Goal: Task Accomplishment & Management: Use online tool/utility

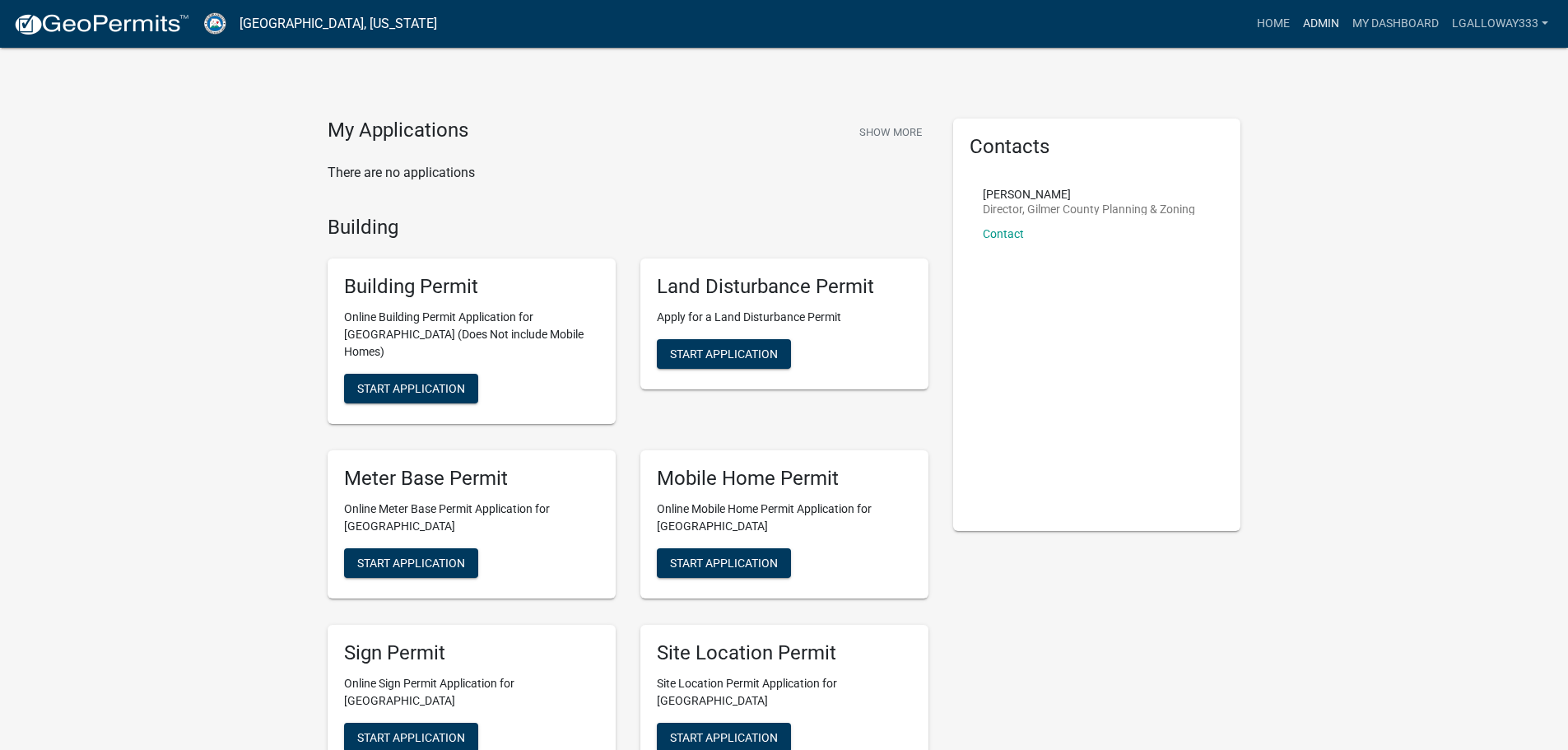
click at [1325, 18] on link "Admin" at bounding box center [1320, 23] width 49 height 31
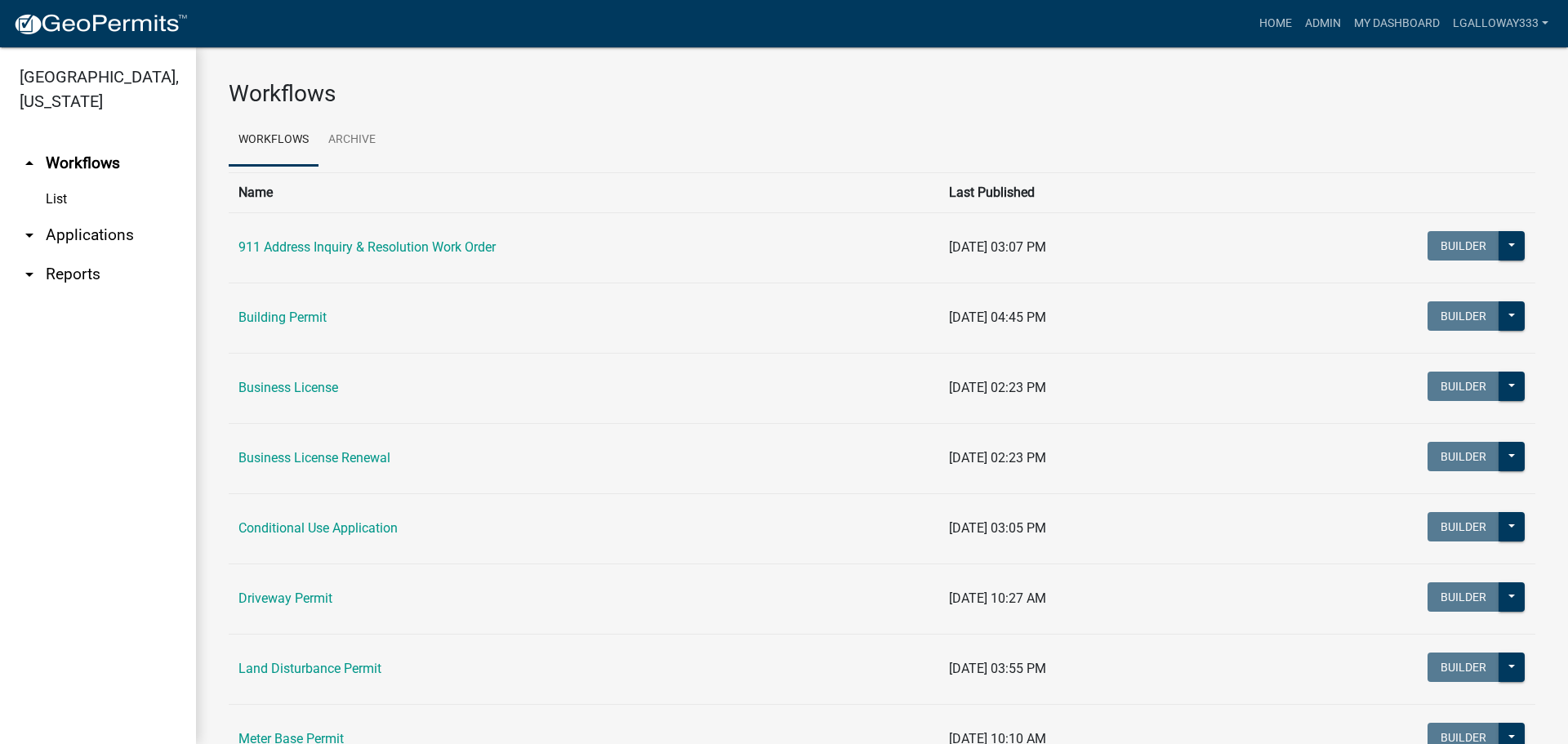
click at [113, 241] on link "arrow_drop_down Applications" at bounding box center [97, 235] width 196 height 39
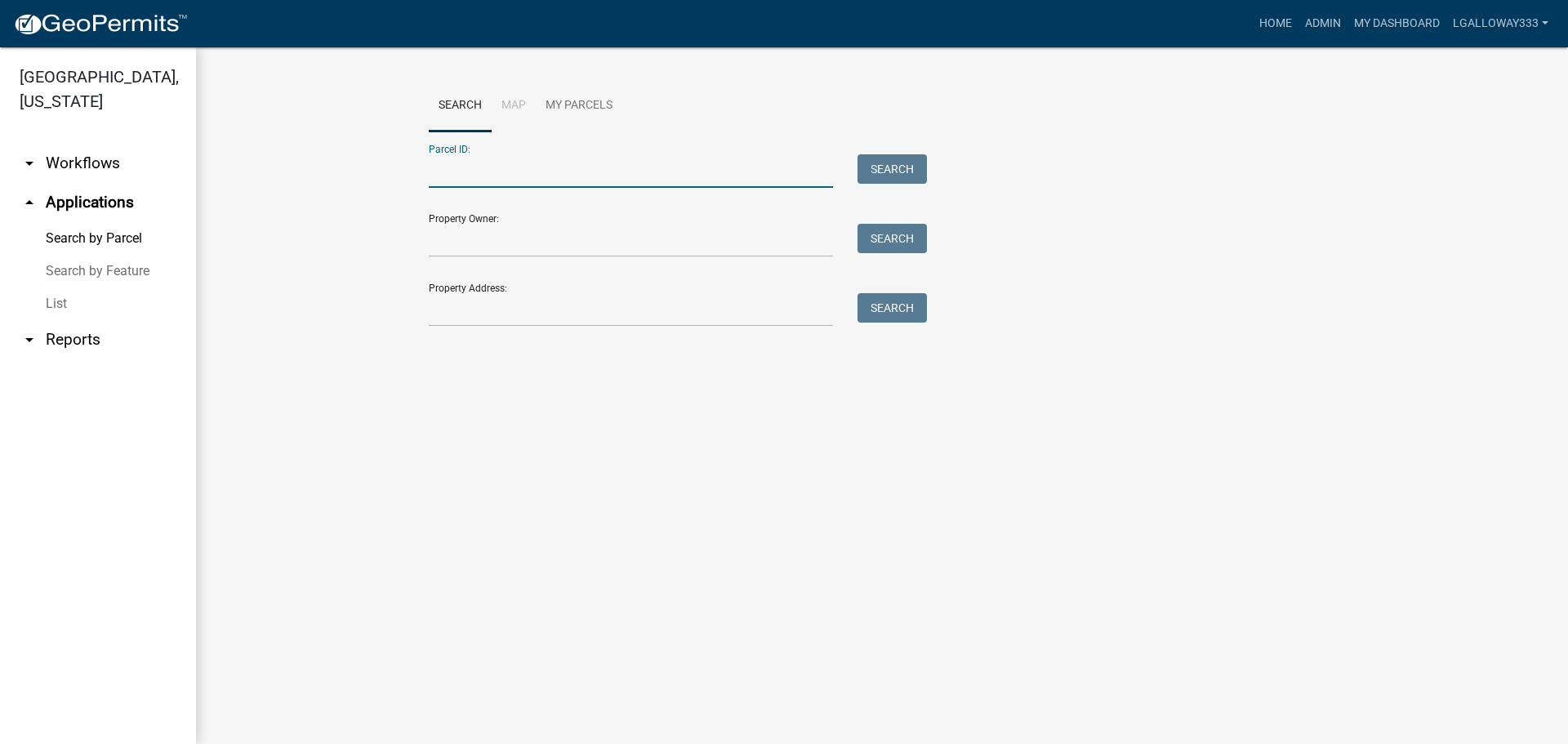
click at [480, 174] on input "Parcel ID:" at bounding box center [630, 171] width 404 height 34
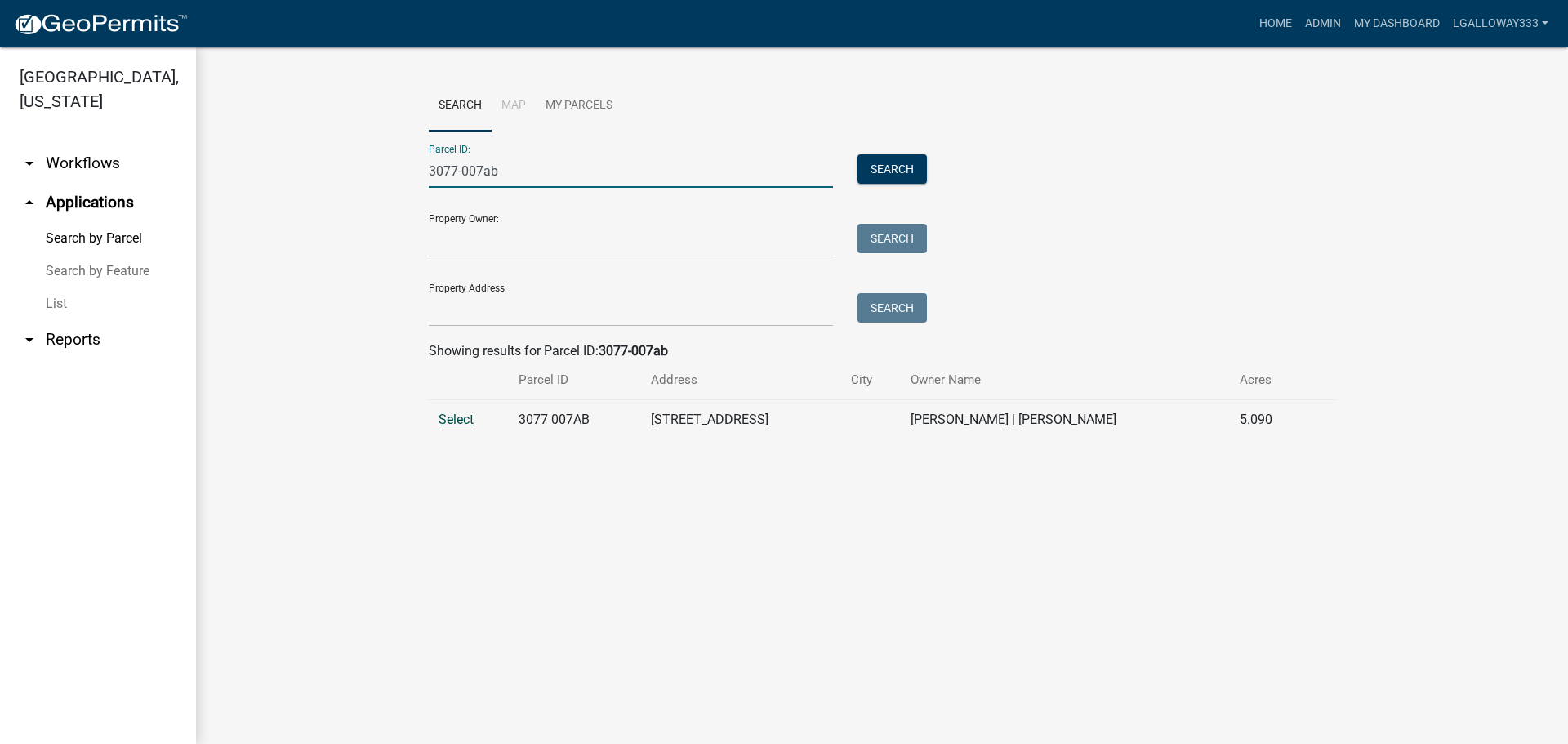
type input "3077-007ab"
click at [465, 417] on span "Select" at bounding box center [456, 419] width 35 height 16
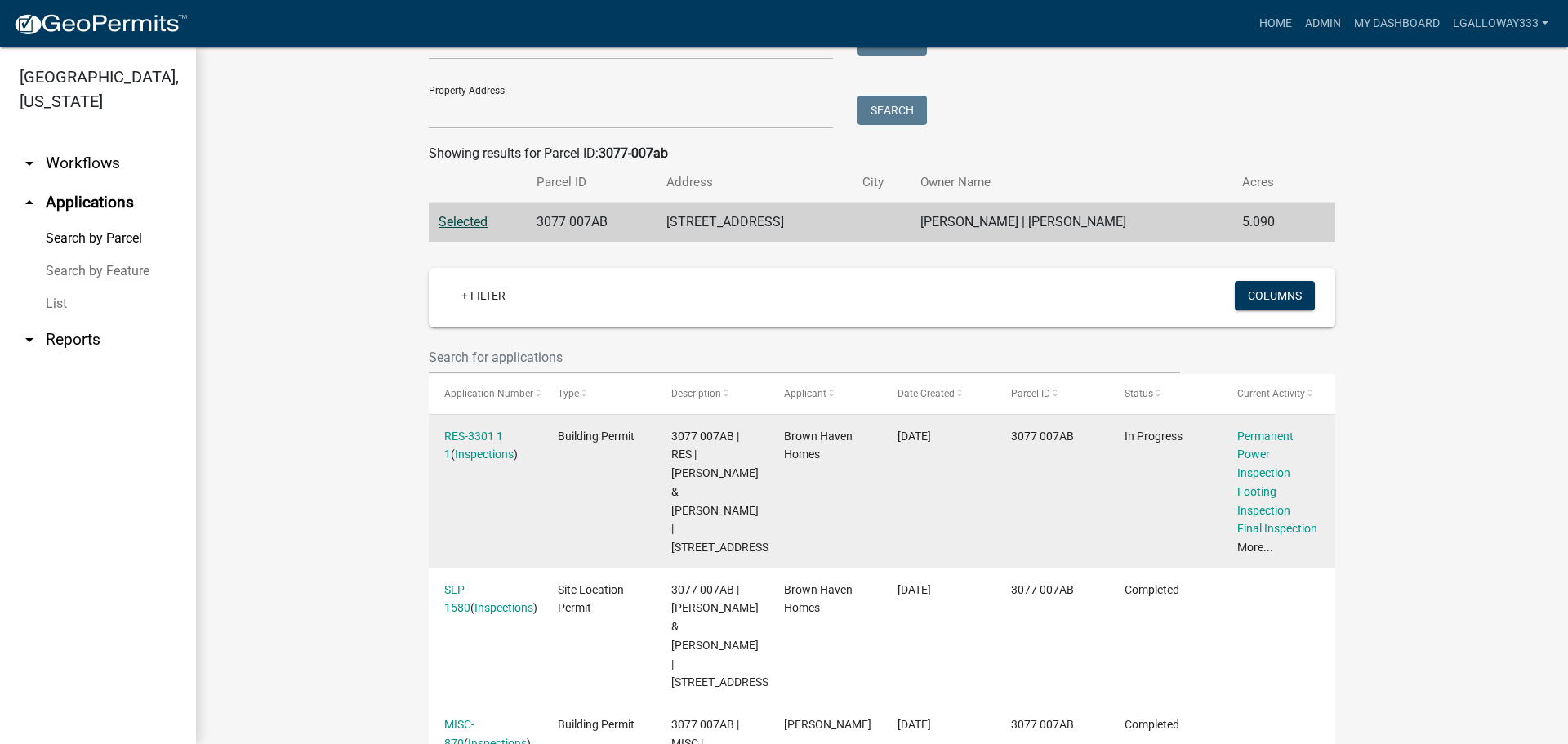
scroll to position [245, 0]
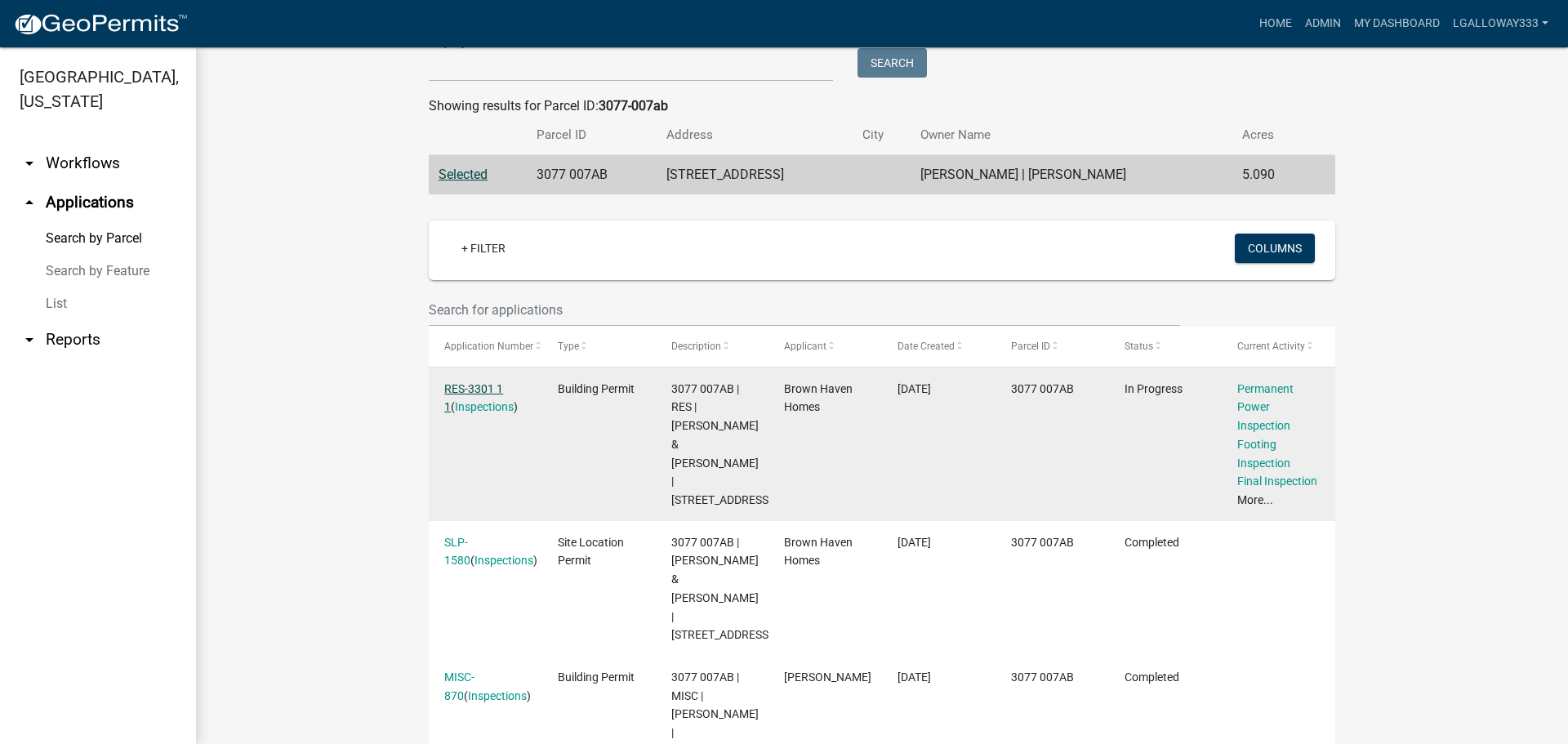
click at [474, 387] on link "RES-3301 1 1" at bounding box center [473, 398] width 58 height 32
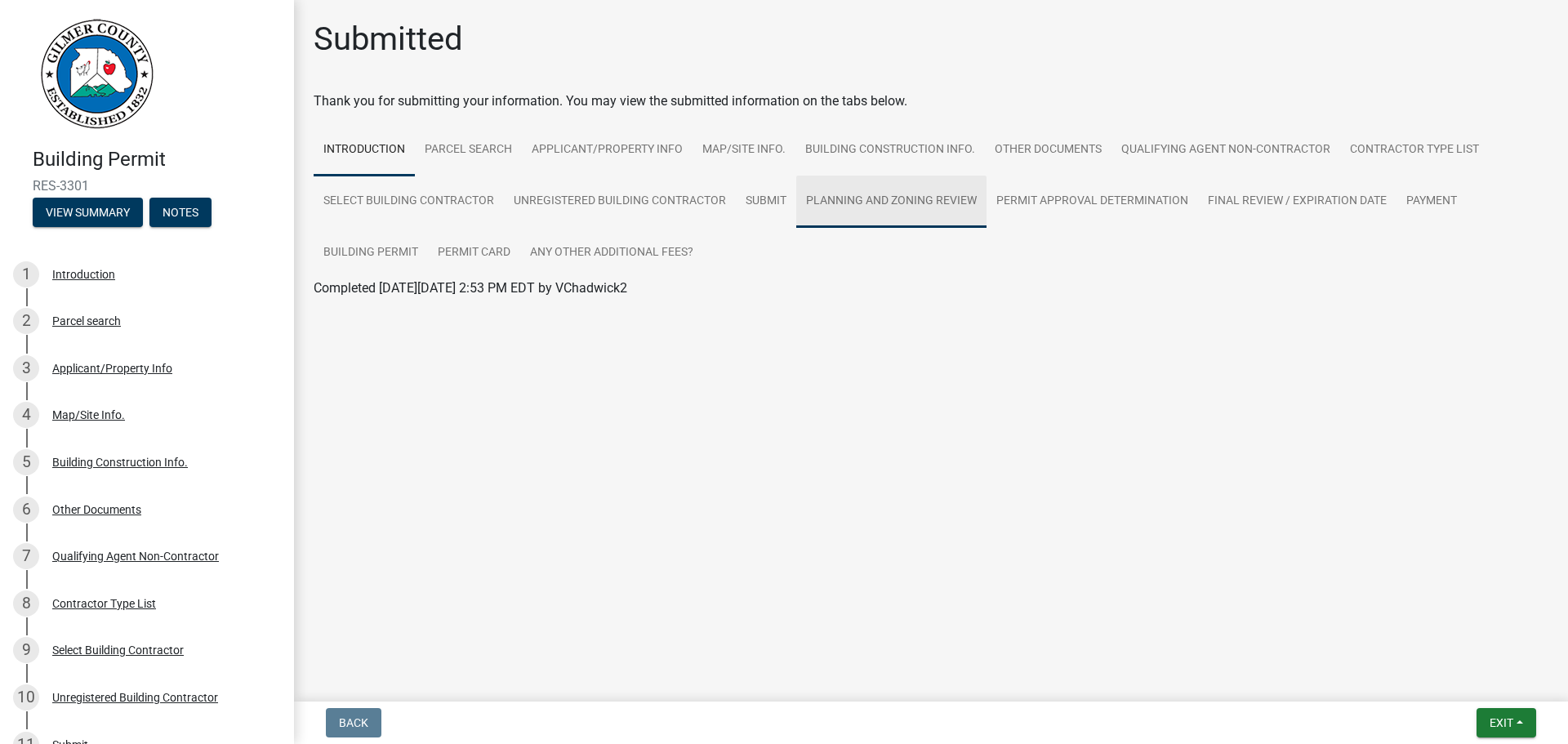
click at [862, 196] on link "Planning and Zoning Review" at bounding box center [891, 201] width 190 height 52
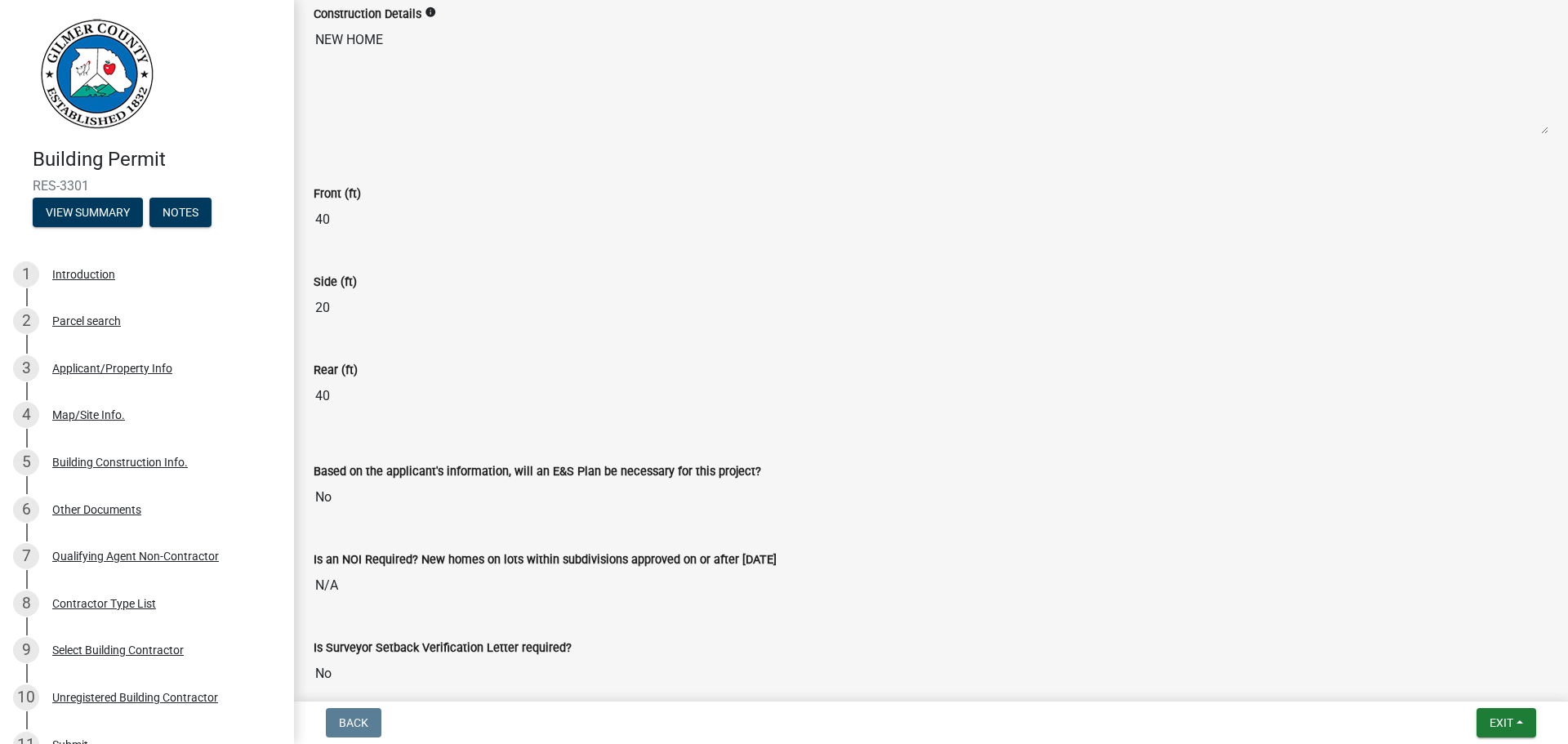
scroll to position [3461, 0]
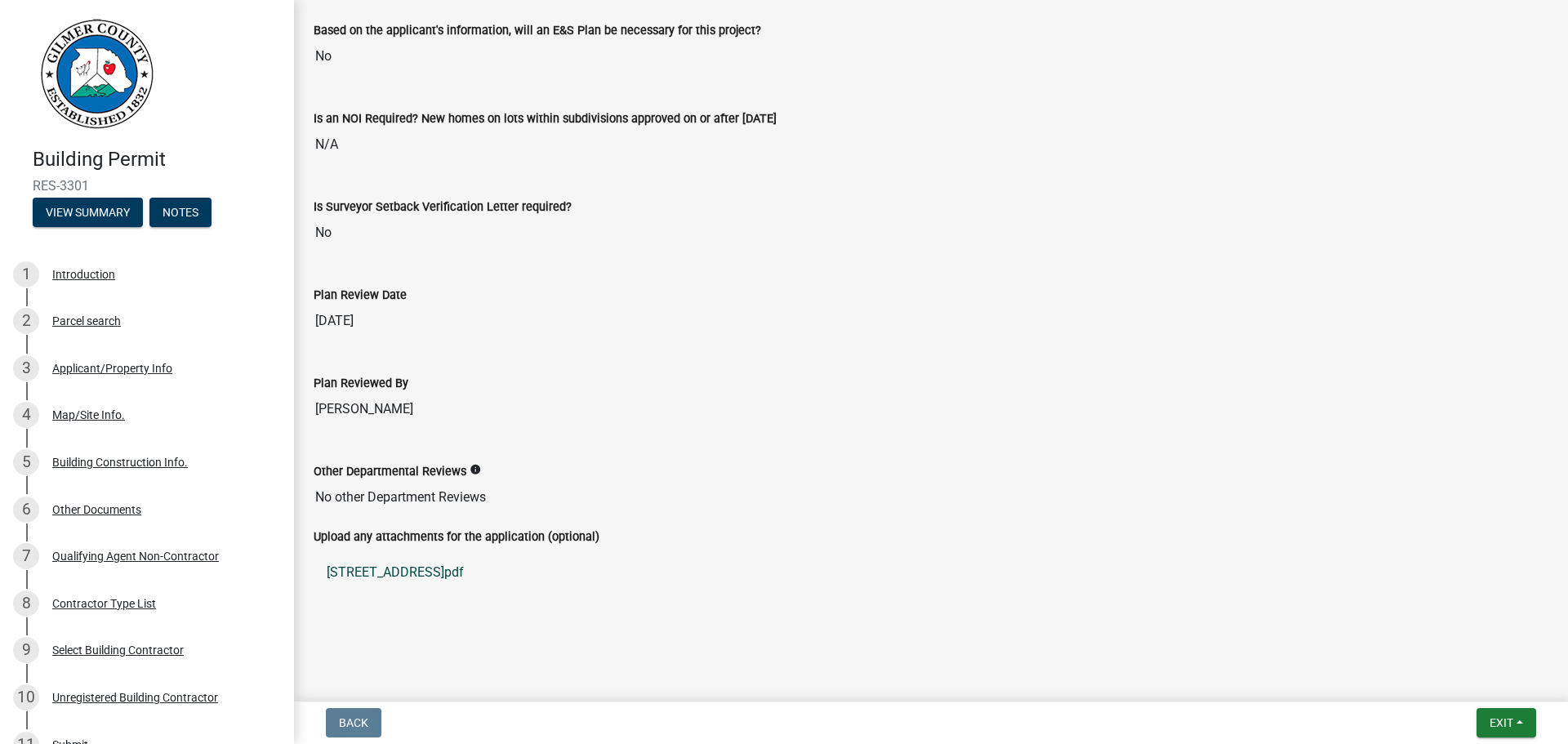
click at [424, 574] on link "[STREET_ADDRESS]pdf" at bounding box center [930, 572] width 1234 height 39
